Goal: Information Seeking & Learning: Learn about a topic

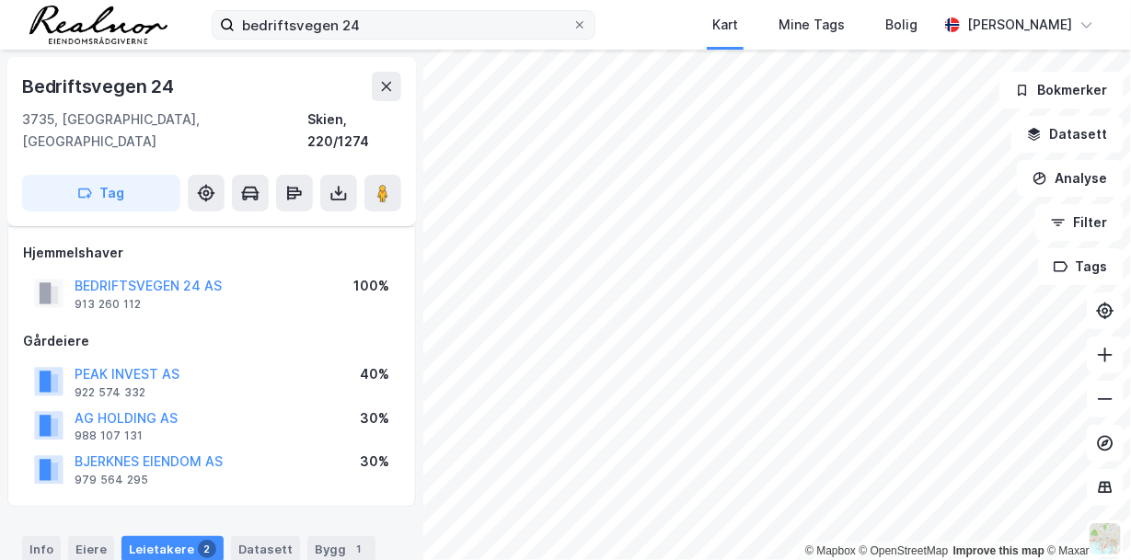
scroll to position [337, 0]
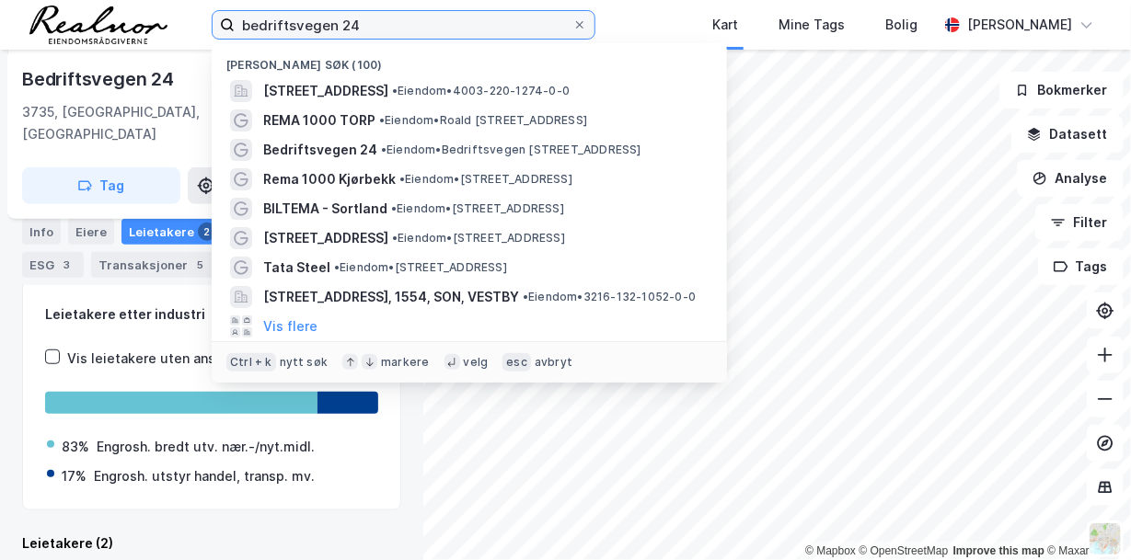
click at [381, 29] on input "bedriftsvegen 24" at bounding box center [404, 25] width 338 height 28
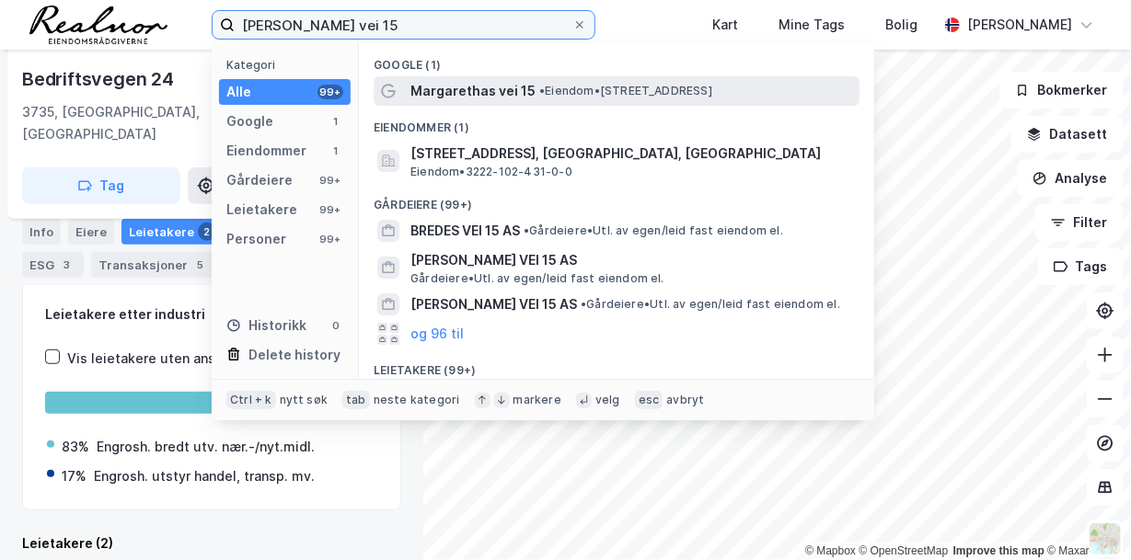
type input "[PERSON_NAME] vei 15"
click at [556, 89] on span "• Eiendom • [STREET_ADDRESS]" at bounding box center [625, 91] width 173 height 15
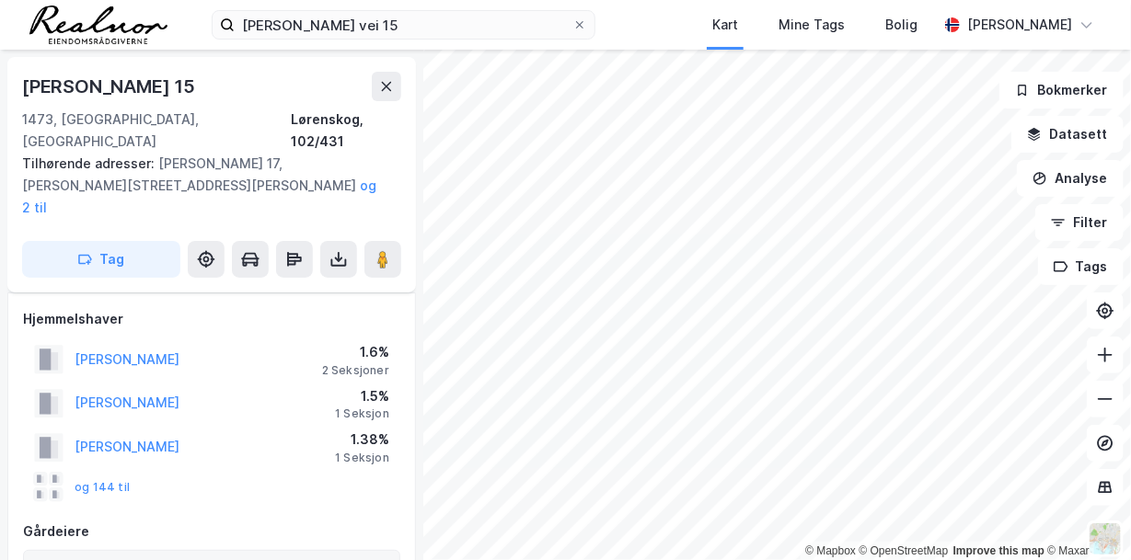
scroll to position [337, 0]
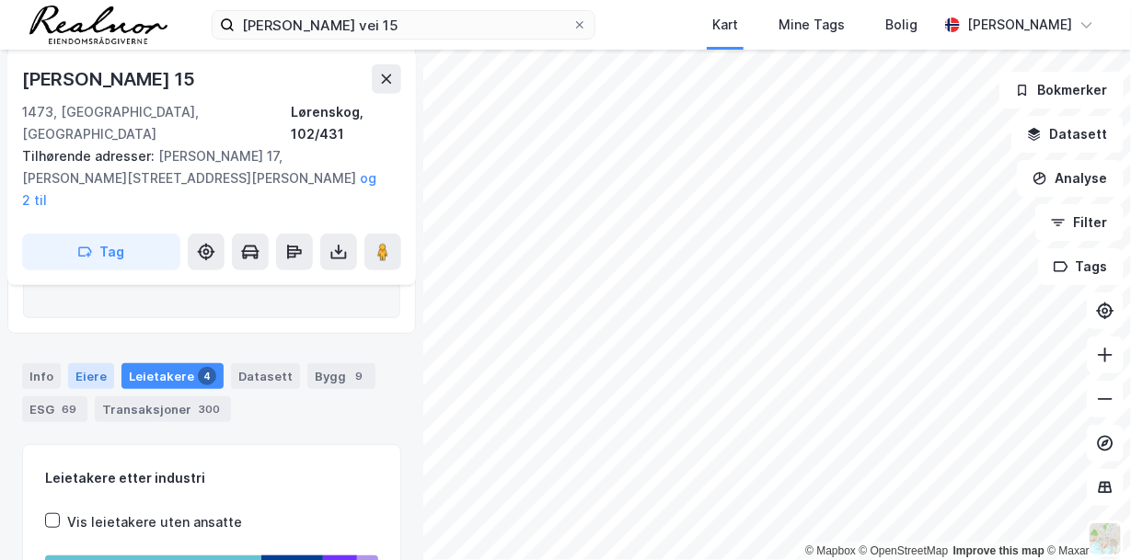
click at [88, 364] on div "Eiere" at bounding box center [91, 377] width 46 height 26
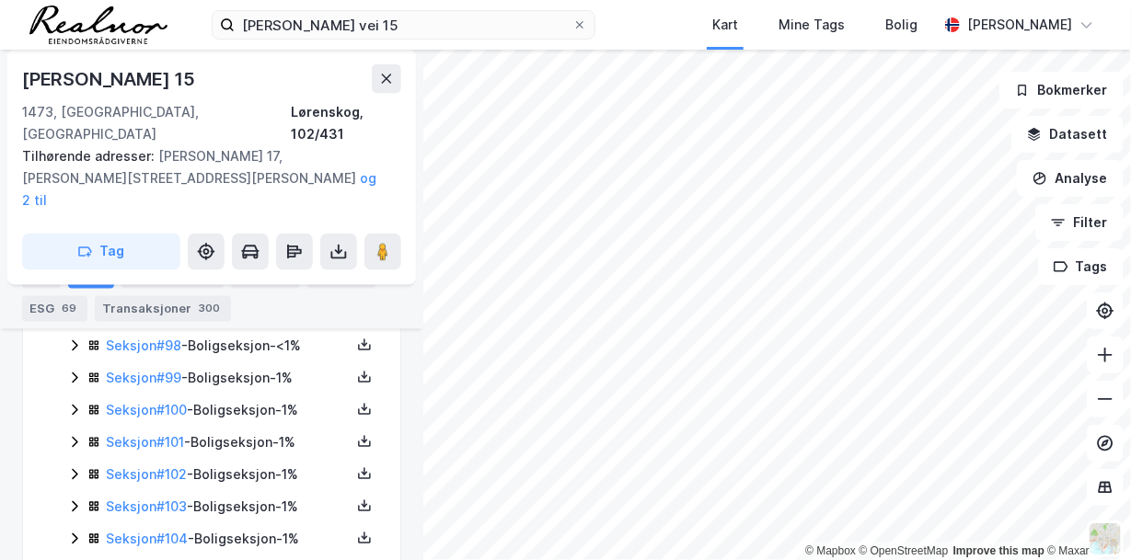
scroll to position [3754, 0]
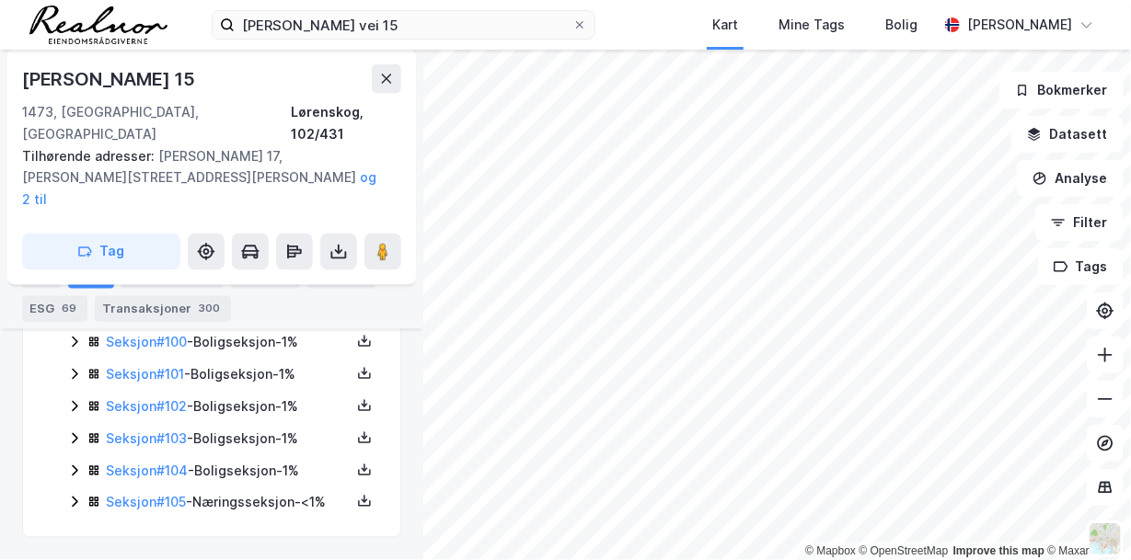
click at [260, 492] on div "Seksjon # 105 - Næringsseksjon - <1%" at bounding box center [228, 503] width 245 height 22
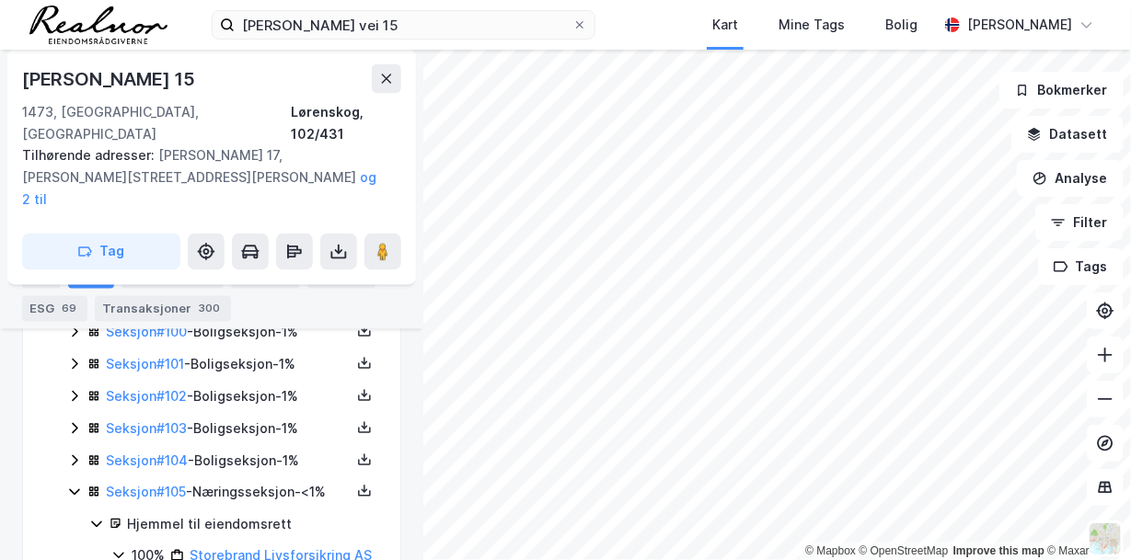
scroll to position [3870, 0]
